Goal: Communication & Community: Answer question/provide support

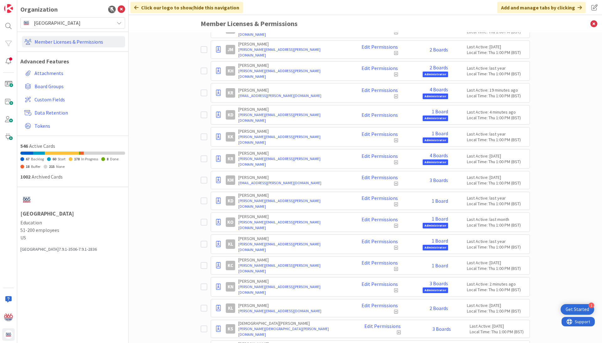
scroll to position [1949, 0]
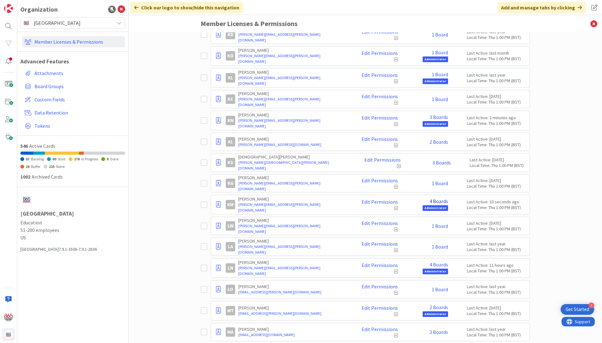
click at [443, 200] on link "4 Boards" at bounding box center [438, 201] width 18 height 6
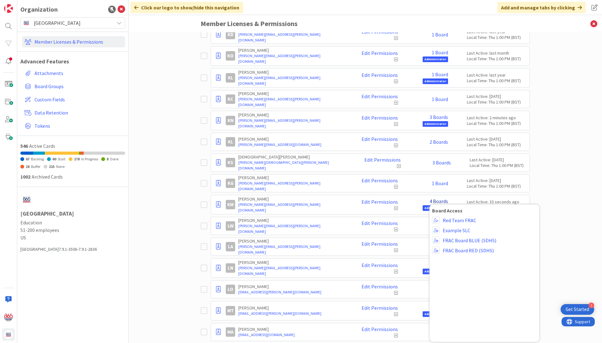
click at [443, 200] on link "4 Boards" at bounding box center [438, 201] width 18 height 6
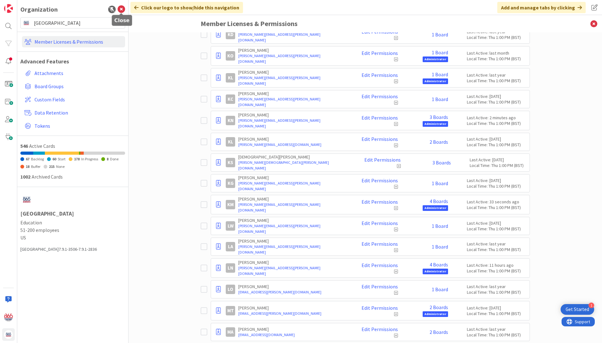
click at [122, 9] on icon at bounding box center [122, 10] width 8 height 8
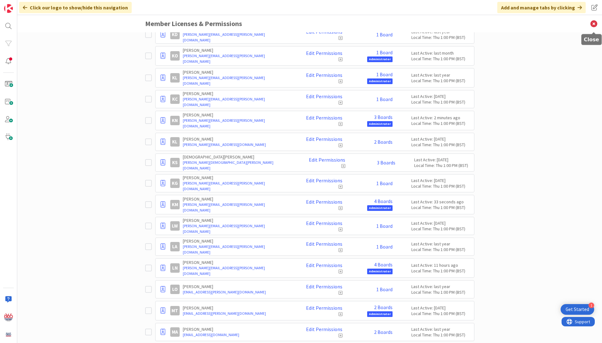
click at [594, 25] on icon at bounding box center [593, 23] width 16 height 17
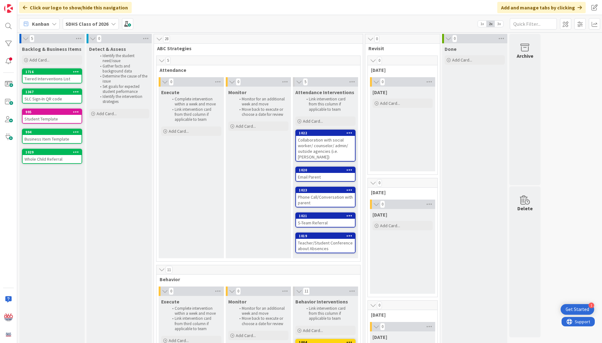
click at [111, 21] on icon at bounding box center [113, 23] width 5 height 5
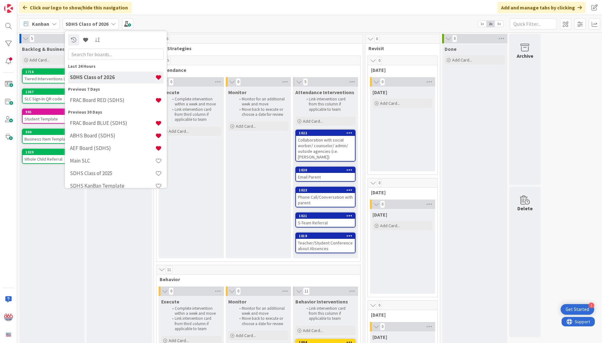
click at [203, 22] on div "Kanban SDHS Class of 2026 Last 24 Hours SDHS Class of 2026 Previous 7 Days FRAC…" at bounding box center [309, 23] width 584 height 17
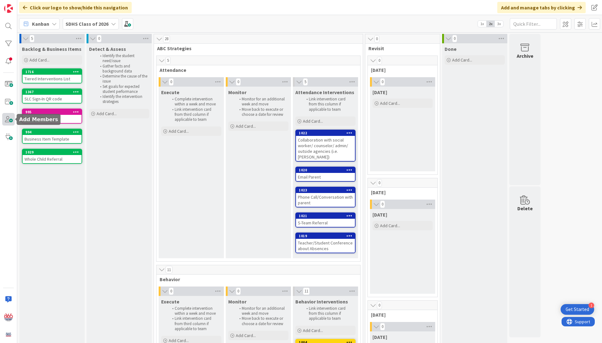
click at [11, 118] on span at bounding box center [8, 119] width 13 height 13
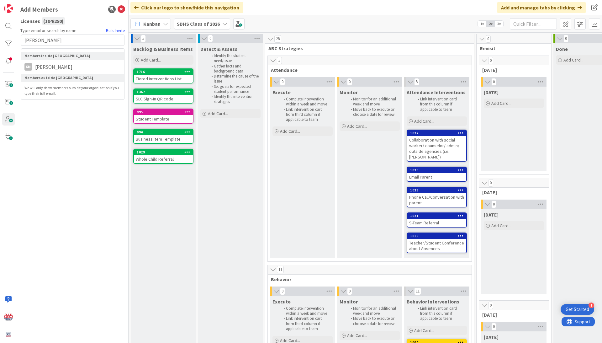
type input "[PERSON_NAME]"
drag, startPoint x: 40, startPoint y: 54, endPoint x: 52, endPoint y: 66, distance: 16.6
click at [52, 66] on span "[PERSON_NAME]" at bounding box center [54, 67] width 44 height 8
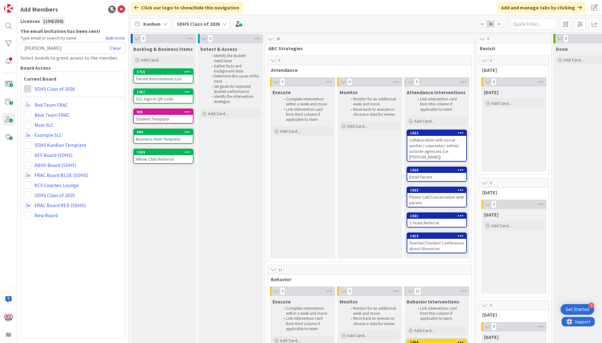
click at [29, 87] on span at bounding box center [28, 89] width 8 height 8
click at [31, 103] on icon at bounding box center [29, 101] width 5 height 9
click at [122, 9] on icon at bounding box center [122, 10] width 8 height 8
